Goal: Information Seeking & Learning: Understand process/instructions

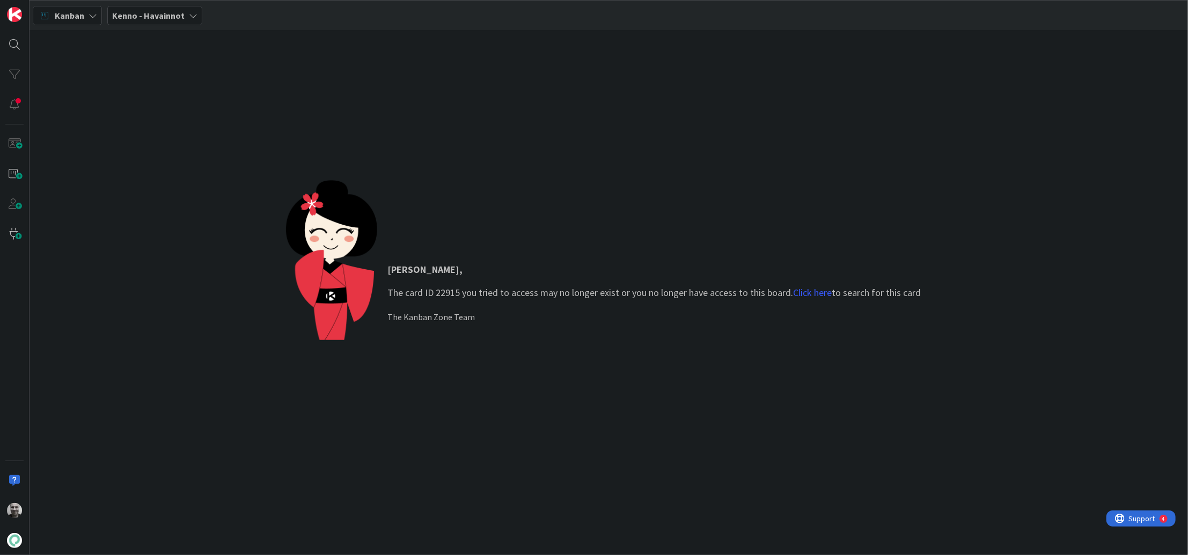
click at [456, 90] on div "Jaakko , The card ID 22915 you tried to access may no longer exist or you no lo…" at bounding box center [609, 292] width 1158 height 525
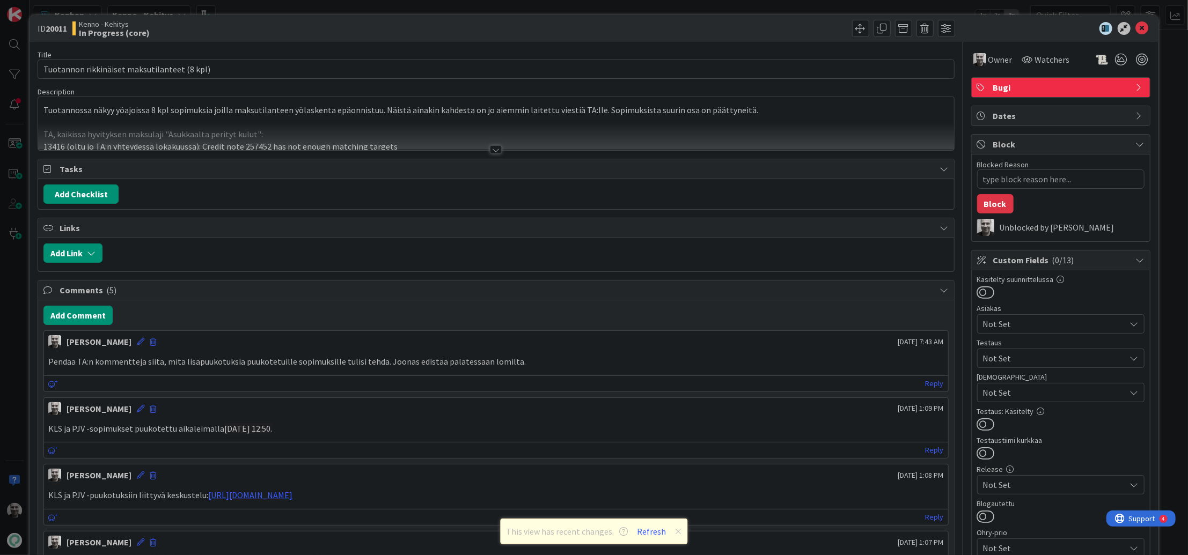
type textarea "x"
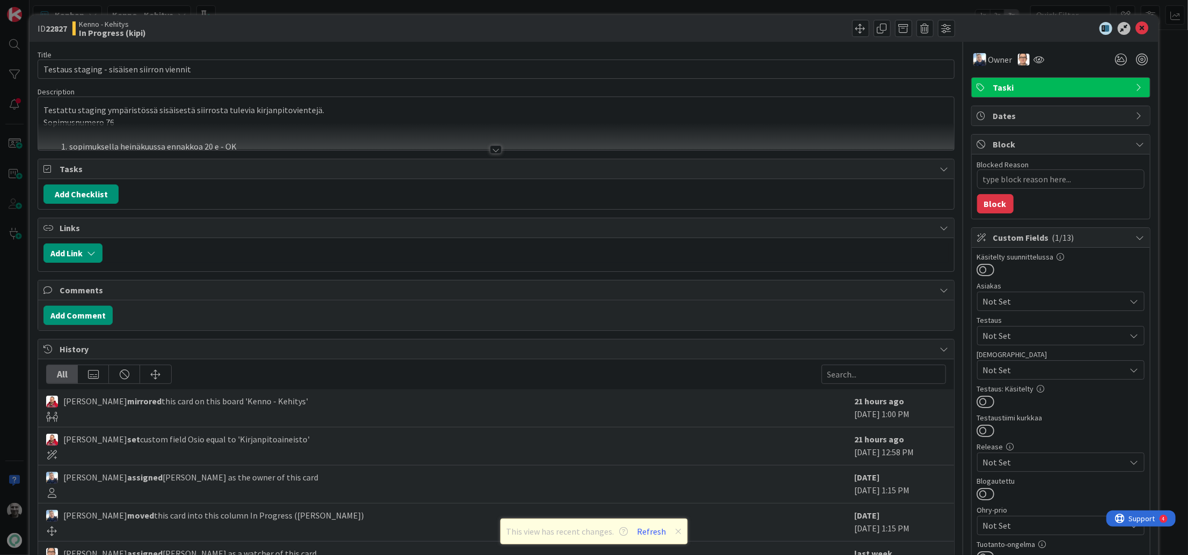
click at [322, 7] on div "ID 22827 Kenno - Kehitys In Progress (kipi) Title 42 / 128 Testaus staging - si…" at bounding box center [594, 277] width 1188 height 555
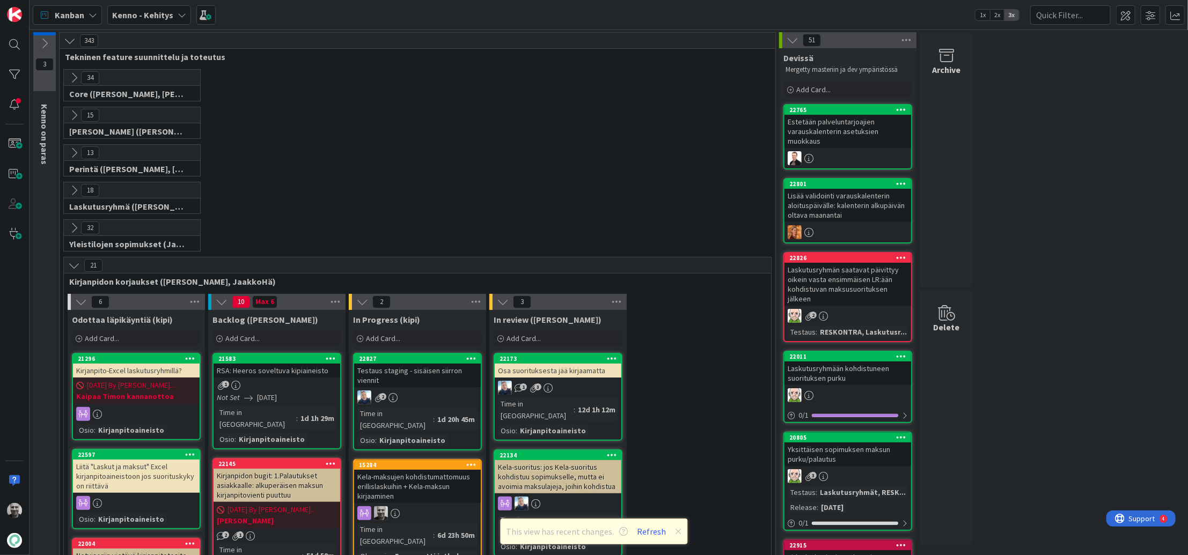
click at [157, 266] on div "21" at bounding box center [417, 266] width 707 height 16
click at [145, 267] on div "21" at bounding box center [417, 266] width 707 height 16
click at [77, 265] on icon at bounding box center [74, 266] width 12 height 12
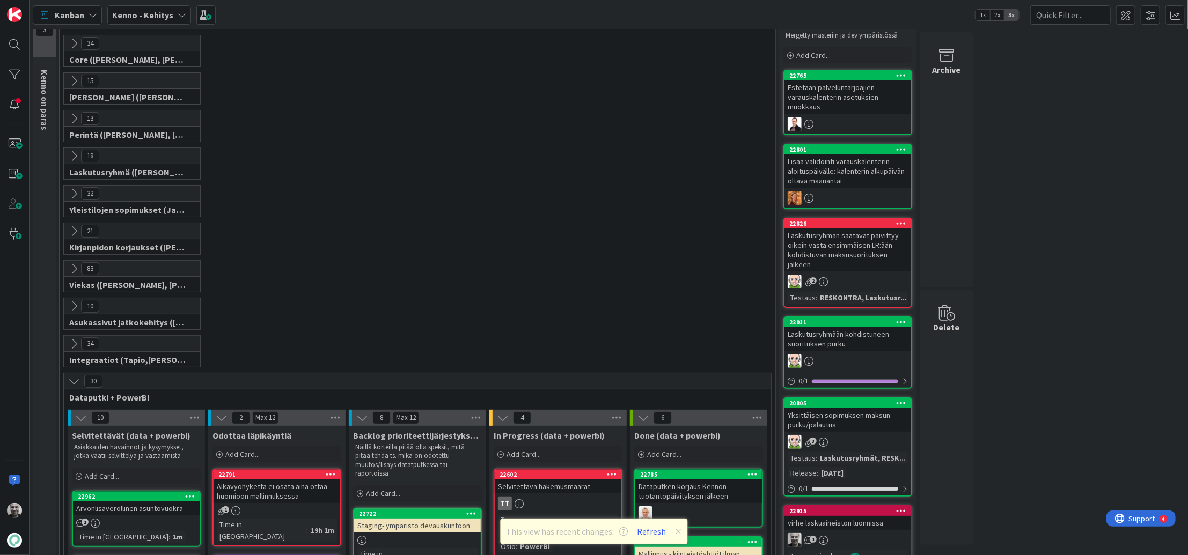
scroll to position [42, 0]
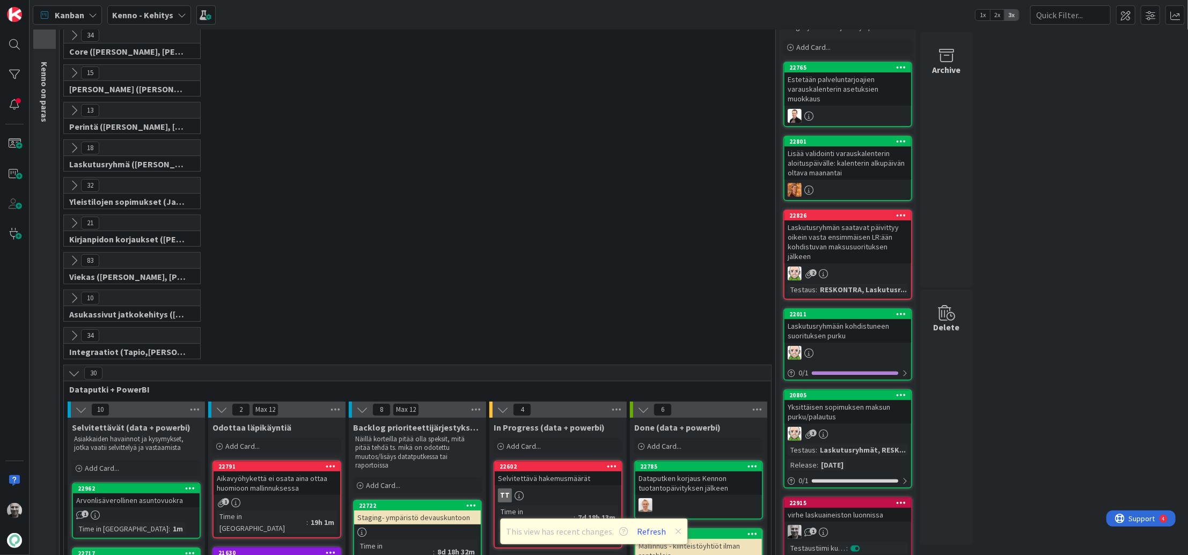
click at [71, 217] on icon at bounding box center [74, 223] width 12 height 12
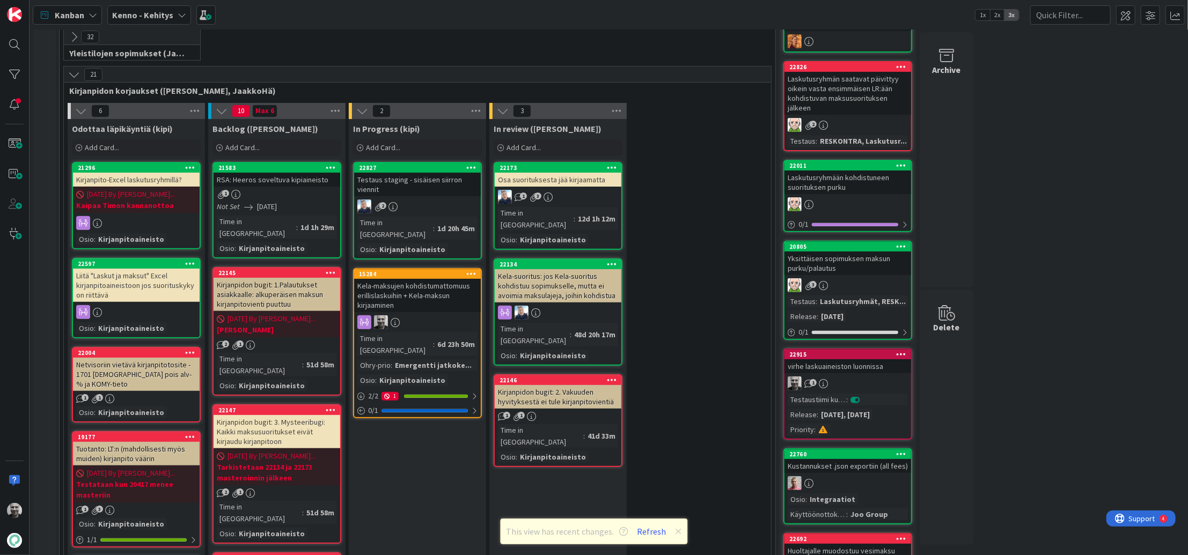
scroll to position [209, 0]
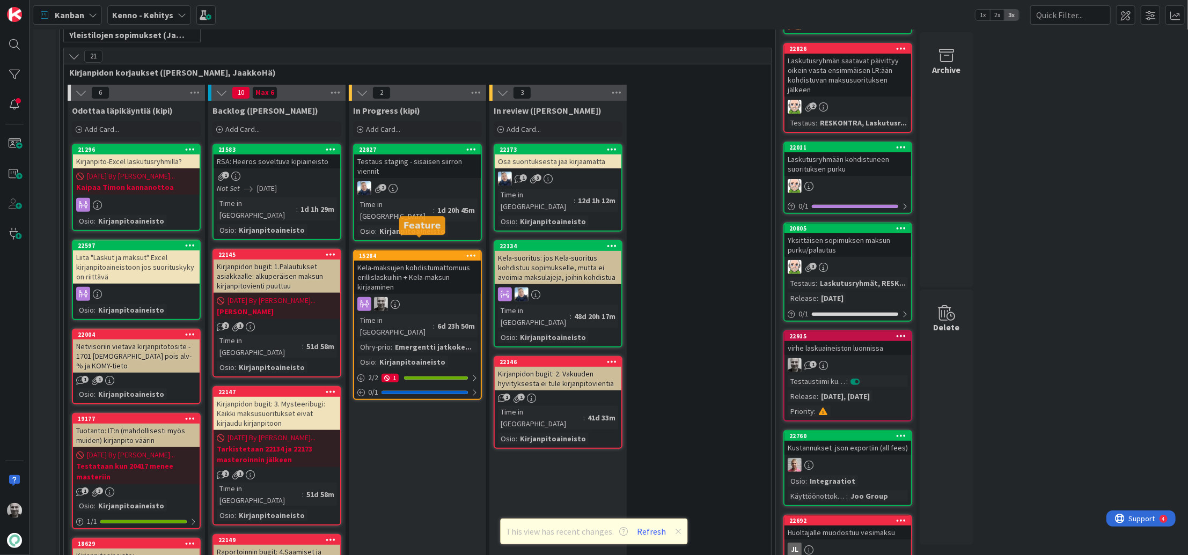
click at [389, 261] on div "Kela-maksujen kohdistumattomuus erillislaskuihin + Kela-maksun kirjaaminen" at bounding box center [417, 277] width 127 height 33
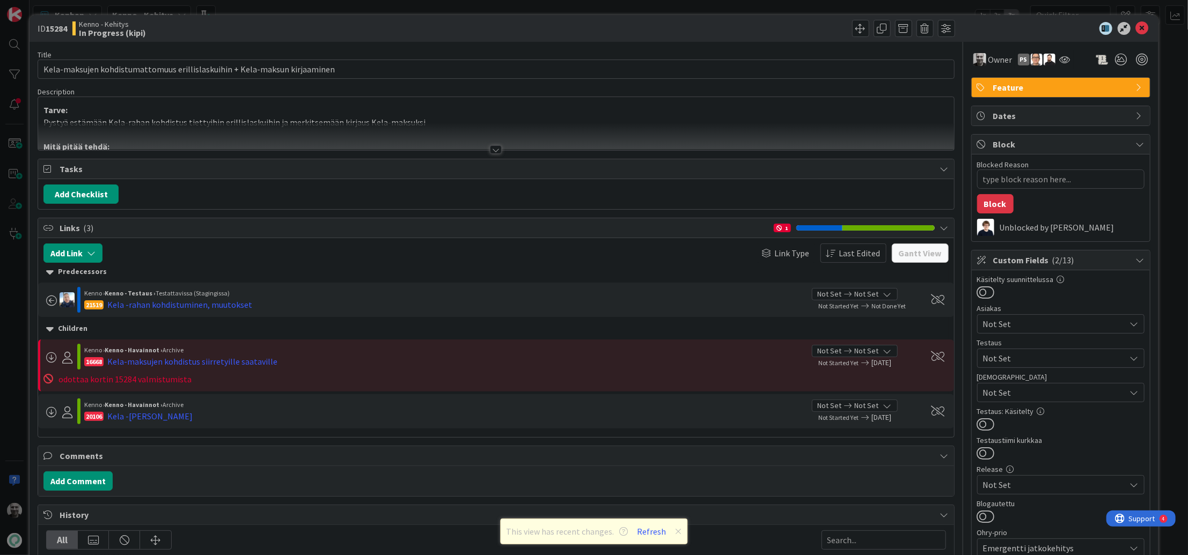
click at [62, 29] on b "15284" at bounding box center [56, 28] width 21 height 11
copy b "15284"
type textarea "x"
click at [363, 6] on div "ID 15284 Kenno - Kehitys In Progress (kipi) Title 74 / 128 Kela-maksujen kohdis…" at bounding box center [594, 277] width 1188 height 555
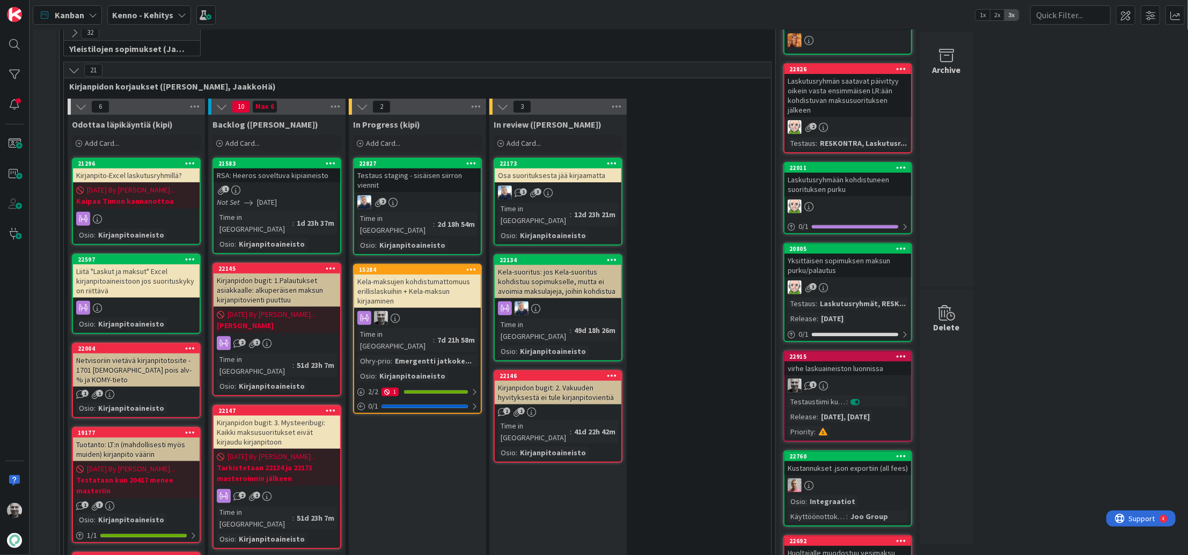
scroll to position [195, 0]
click at [408, 279] on div "Kela-maksujen kohdistumattomuus erillislaskuihin + Kela-maksun kirjaaminen" at bounding box center [417, 291] width 127 height 33
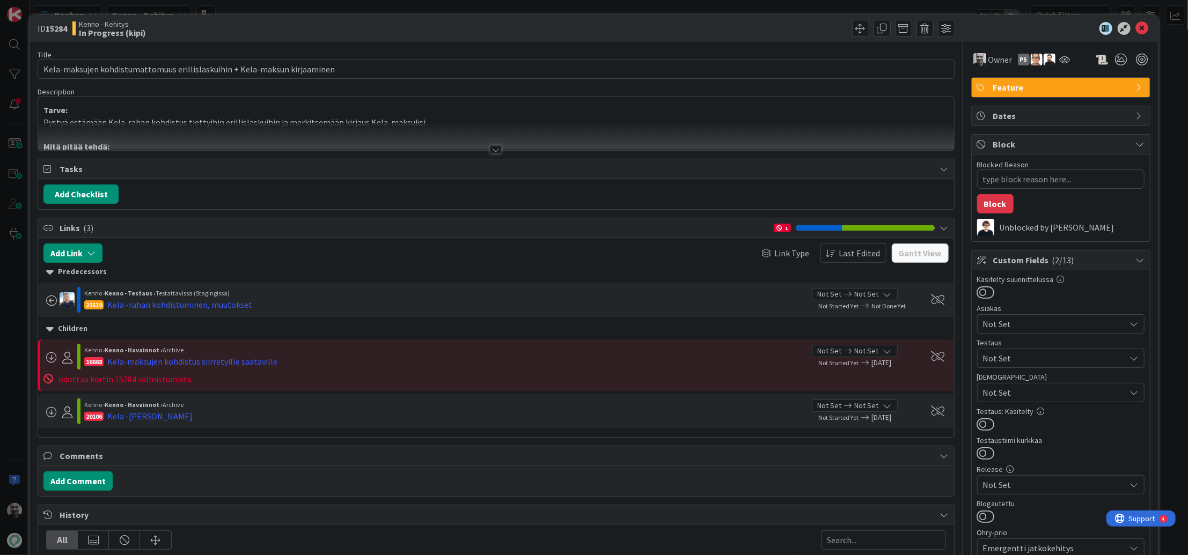
click at [494, 151] on div at bounding box center [496, 149] width 12 height 9
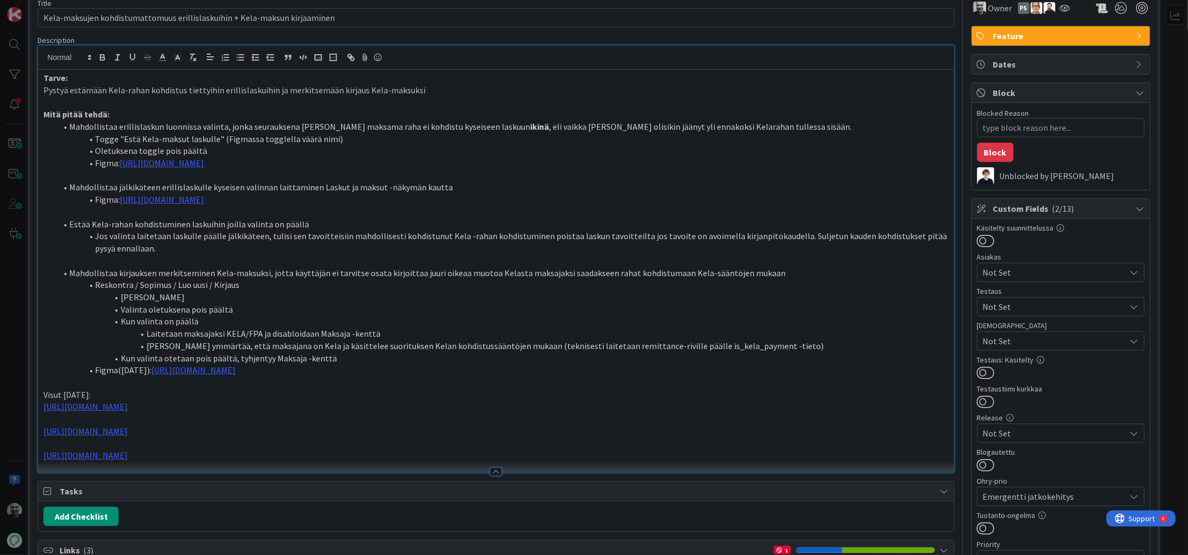
scroll to position [52, 0]
drag, startPoint x: 413, startPoint y: 306, endPoint x: 211, endPoint y: 301, distance: 201.8
click at [211, 301] on ol "Mahdollistaa kirjauksen merkitseminen Kela-maksuksi, jotta käyttäjän ei tarvits…" at bounding box center [495, 321] width 905 height 109
click at [211, 301] on li "[PERSON_NAME]" at bounding box center [502, 297] width 892 height 12
click at [176, 287] on li "Reskontra / Sopimus / Luo uusi / Kirjaus" at bounding box center [502, 284] width 892 height 12
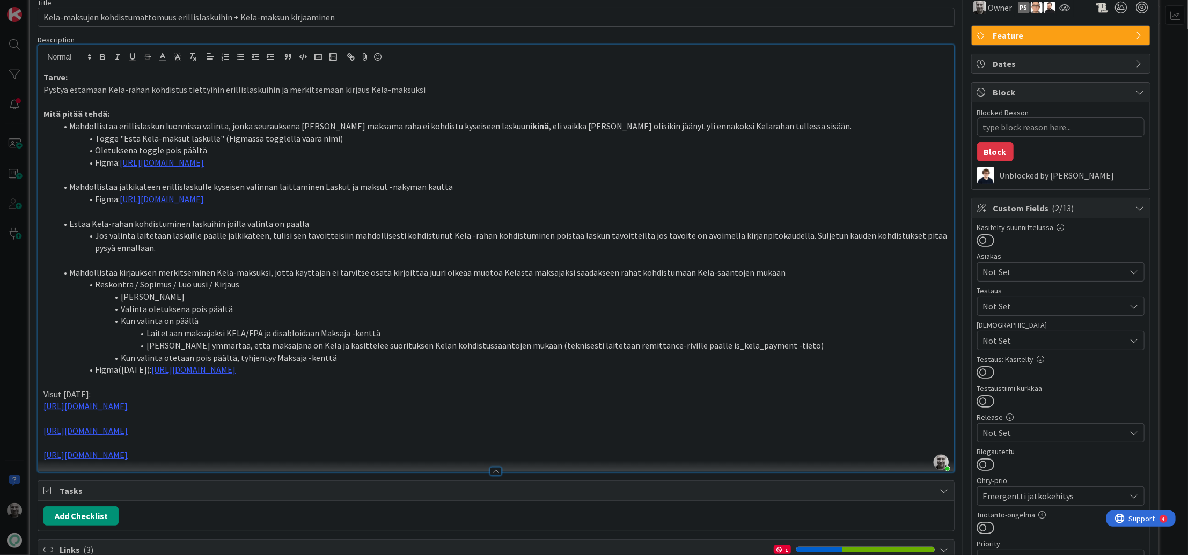
click at [172, 145] on li "Oletuksena toggle pois päältä" at bounding box center [502, 150] width 892 height 12
click at [138, 144] on li "Oletuksena toggle pois päältä" at bounding box center [502, 150] width 892 height 12
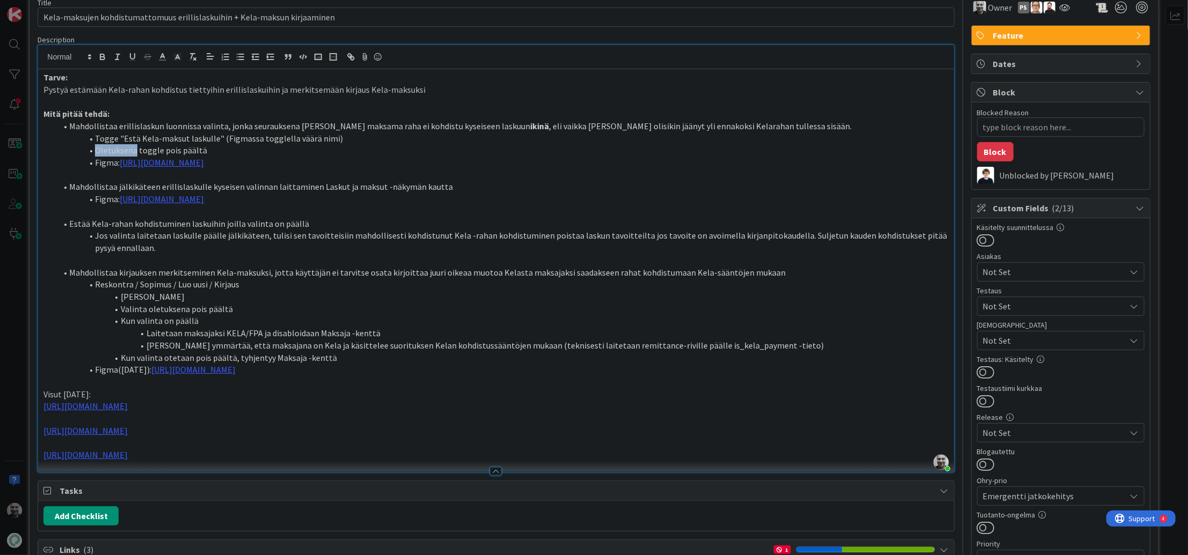
click at [138, 144] on li "Oletuksena toggle pois päältä" at bounding box center [502, 150] width 892 height 12
click at [172, 236] on li "Jos valinta laitetaan laskulle päälle jälkikäteen, tulisi sen tavoitteisiin mah…" at bounding box center [502, 242] width 892 height 24
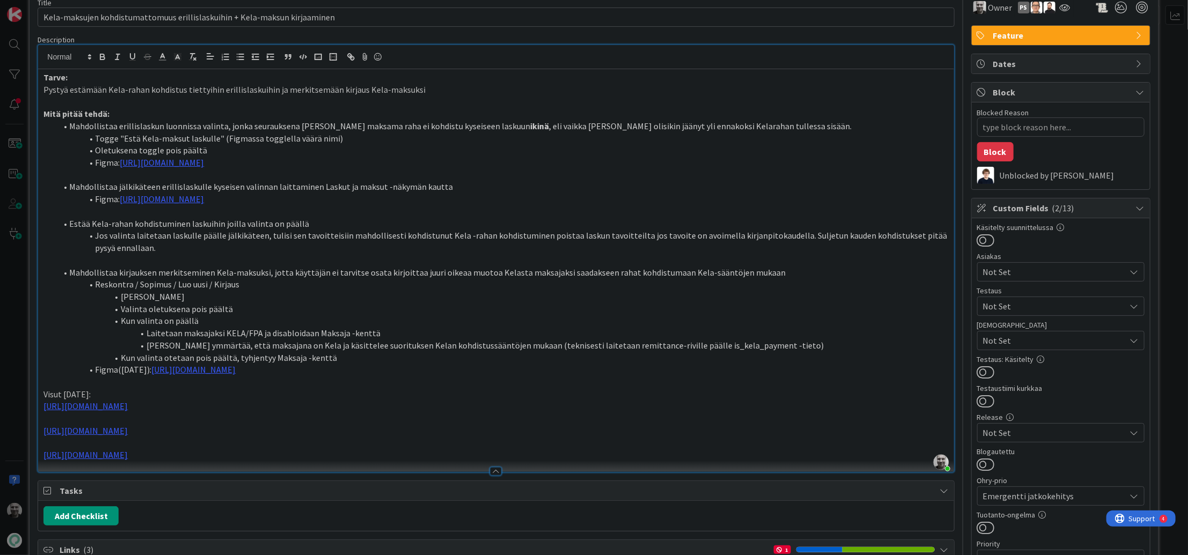
click at [172, 236] on li "Jos valinta laitetaan laskulle päälle jälkikäteen, tulisi sen tavoitteisiin mah…" at bounding box center [502, 242] width 892 height 24
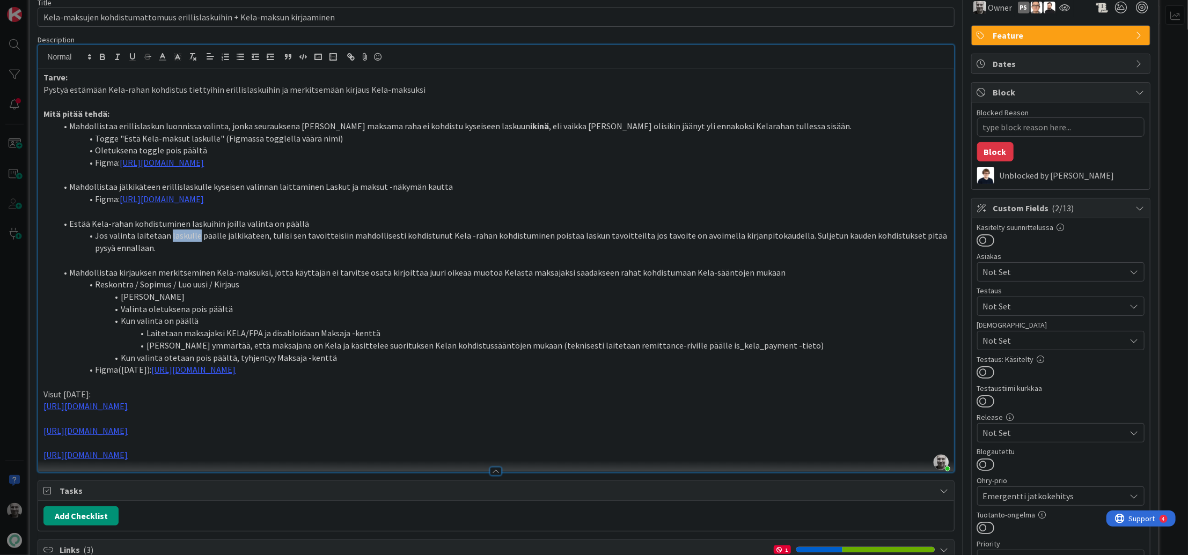
click at [172, 236] on li "Jos valinta laitetaan laskulle päälle jälkikäteen, tulisi sen tavoitteisiin mah…" at bounding box center [502, 242] width 892 height 24
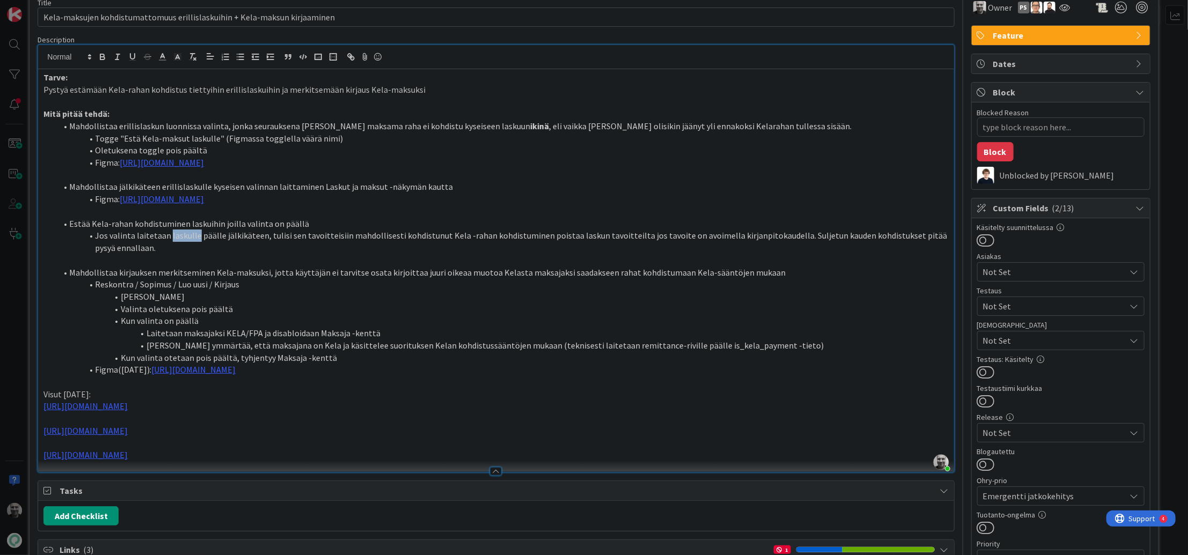
click at [172, 236] on li "Jos valinta laitetaan laskulle päälle jälkikäteen, tulisi sen tavoitteisiin mah…" at bounding box center [502, 242] width 892 height 24
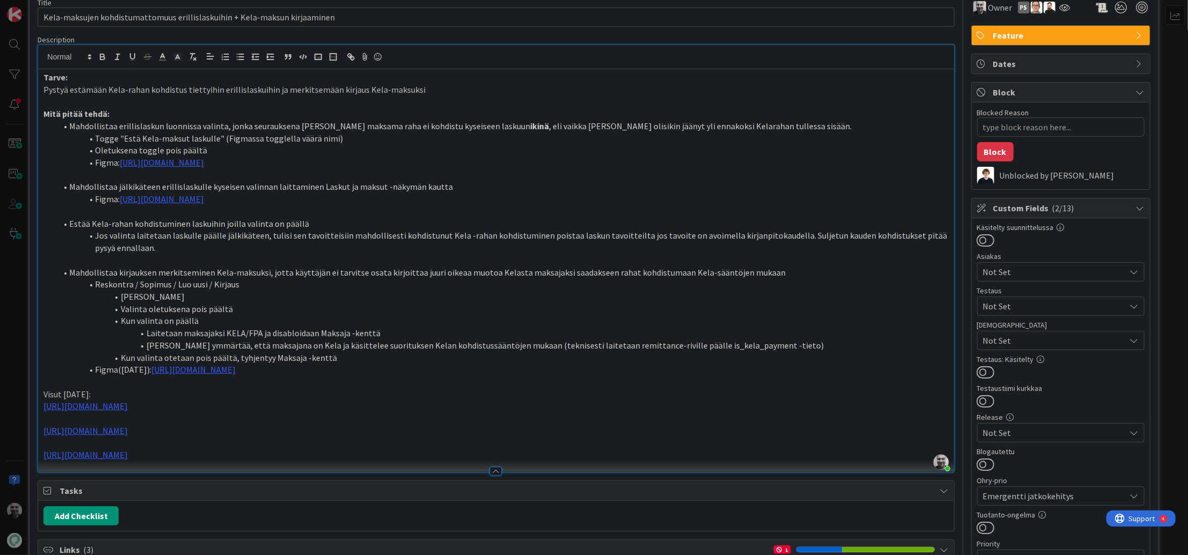
click at [192, 186] on li "Mahdollistaa jälkikäteen erillislaskulle kyseisen valinnan laittaminen Laskut j…" at bounding box center [502, 187] width 892 height 12
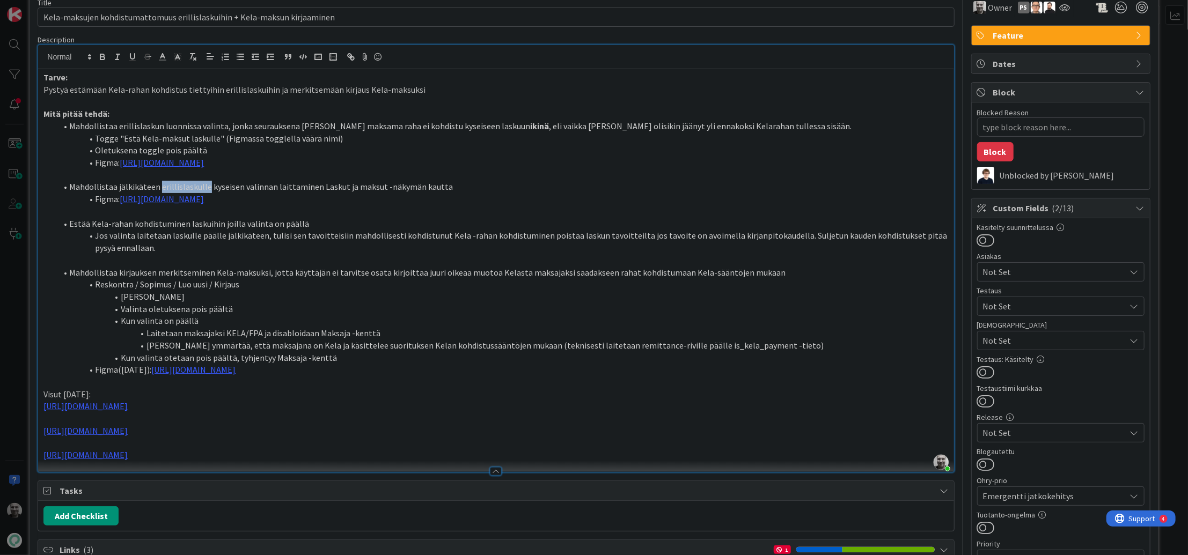
click at [192, 186] on li "Mahdollistaa jälkikäteen erillislaskulle kyseisen valinnan laittaminen Laskut j…" at bounding box center [502, 187] width 892 height 12
click at [193, 130] on li "Mahdollistaa erillislaskun luonnissa valinta, jonka seurauksena [PERSON_NAME] m…" at bounding box center [502, 126] width 892 height 12
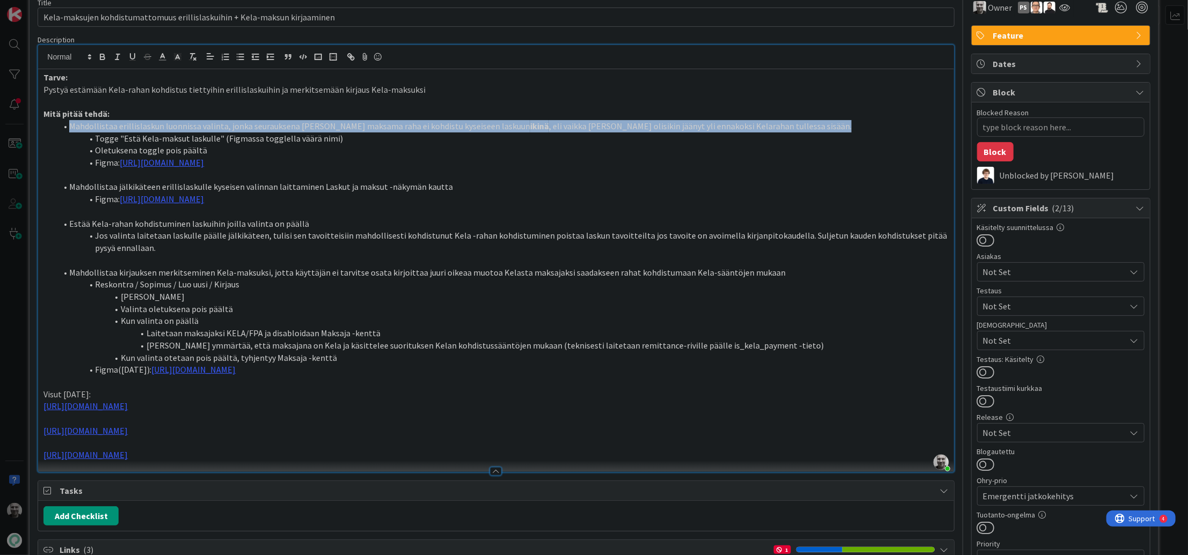
click at [193, 130] on li "Mahdollistaa erillislaskun luonnissa valinta, jonka seurauksena [PERSON_NAME] m…" at bounding box center [502, 126] width 892 height 12
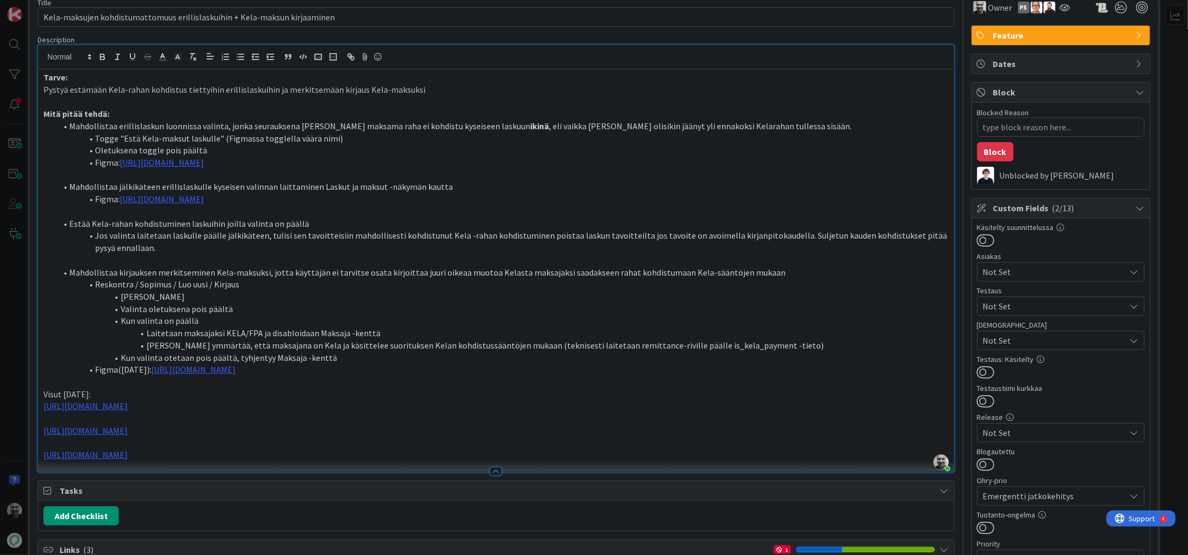
type textarea "x"
